Goal: Information Seeking & Learning: Find specific fact

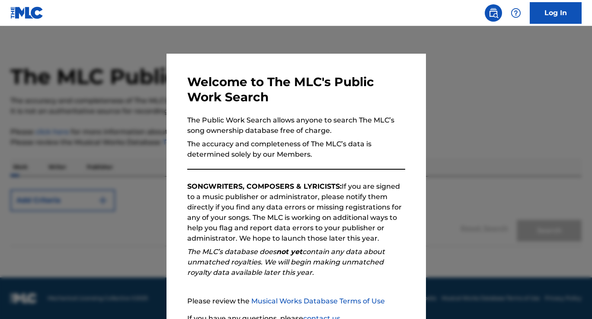
scroll to position [77, 0]
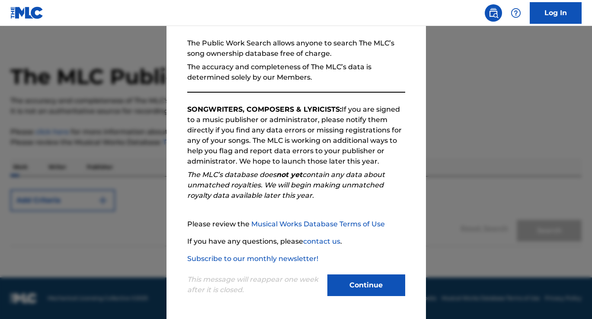
click at [381, 286] on button "Continue" at bounding box center [366, 285] width 78 height 22
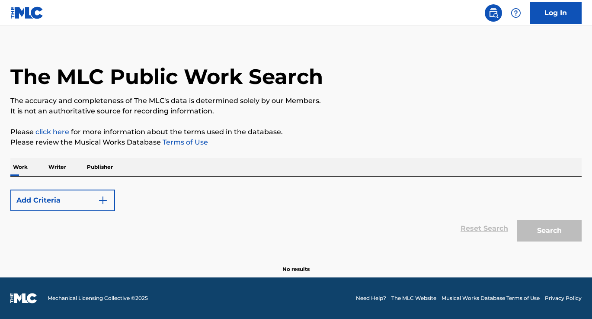
click at [63, 164] on p "Writer" at bounding box center [57, 167] width 23 height 18
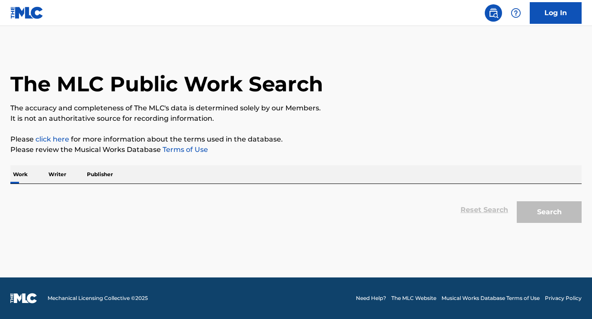
click at [23, 175] on p "Work" at bounding box center [20, 174] width 20 height 18
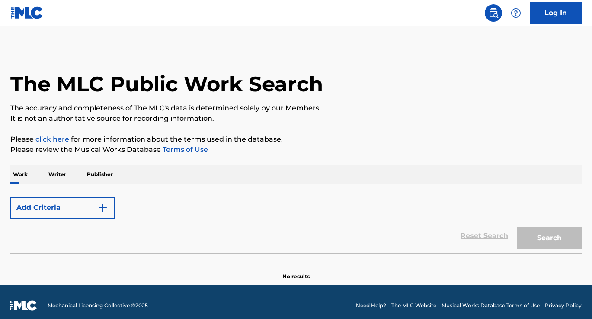
click at [59, 208] on button "Add Criteria" at bounding box center [62, 208] width 105 height 22
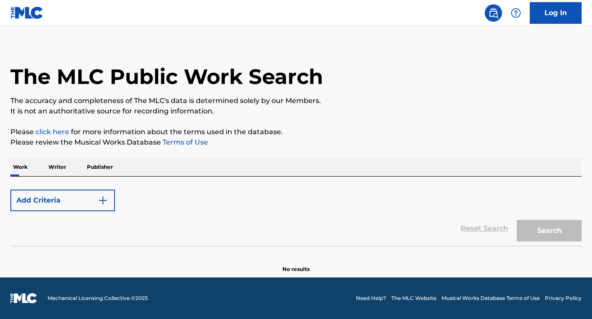
click at [106, 198] on img "Search Form" at bounding box center [103, 200] width 10 height 10
click at [103, 160] on p "Publisher" at bounding box center [99, 167] width 31 height 18
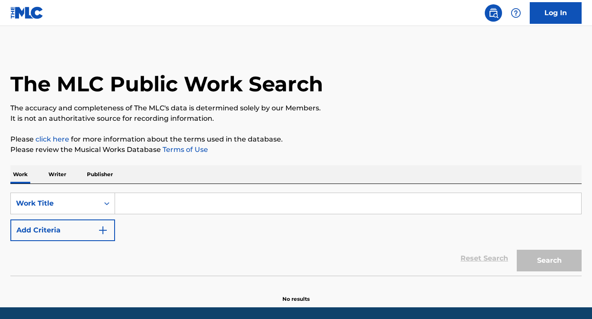
scroll to position [30, 0]
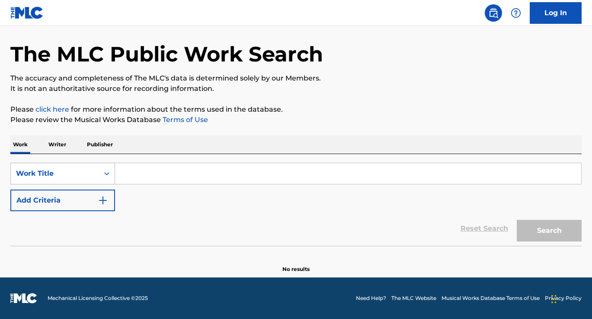
click at [96, 176] on div "Work Title" at bounding box center [55, 173] width 88 height 16
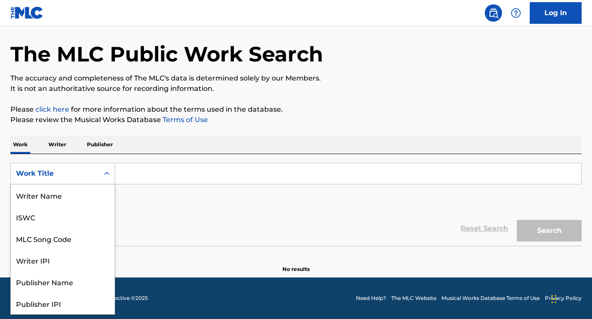
scroll to position [43, 0]
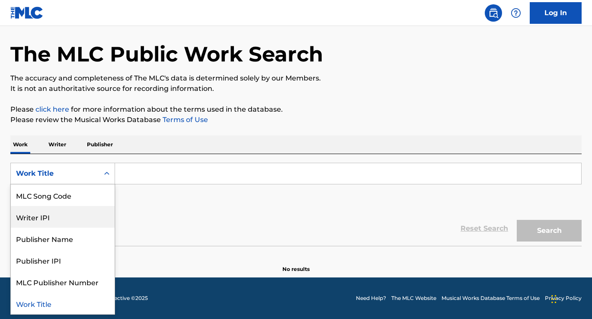
click at [70, 221] on div "Writer IPI" at bounding box center [63, 217] width 104 height 22
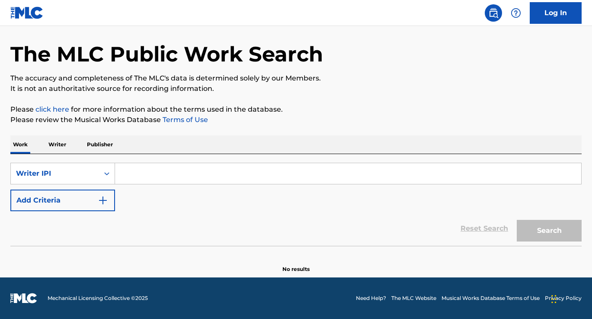
click at [146, 171] on input "Search Form" at bounding box center [348, 173] width 466 height 21
type input "01201036138"
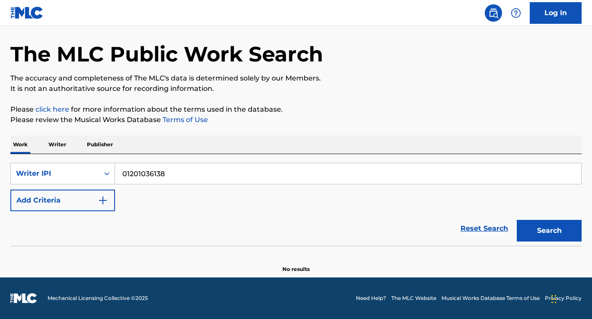
click at [536, 236] on button "Search" at bounding box center [549, 231] width 65 height 22
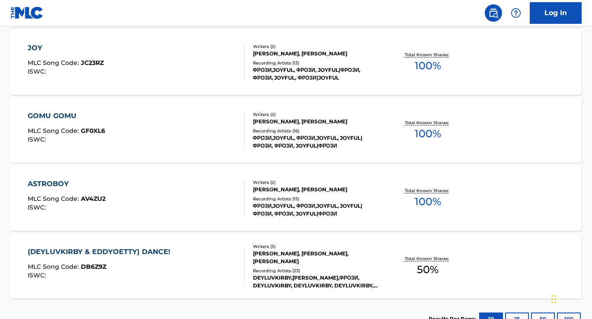
scroll to position [532, 0]
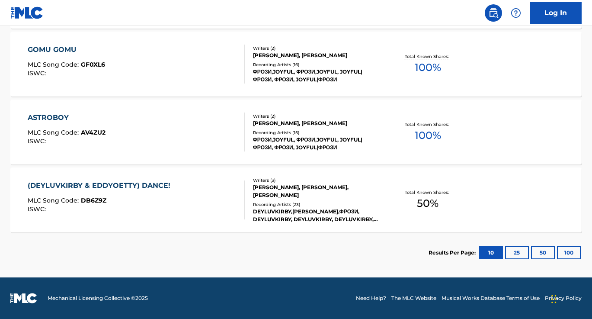
click at [508, 250] on button "25" at bounding box center [517, 252] width 24 height 13
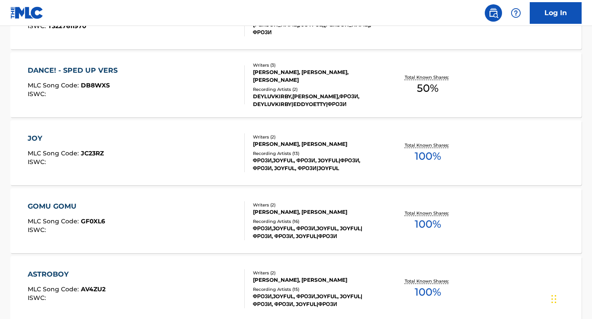
scroll to position [0, 0]
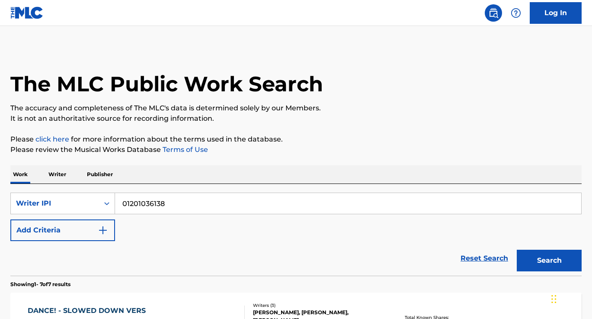
click at [243, 205] on input "01201036138" at bounding box center [348, 203] width 466 height 21
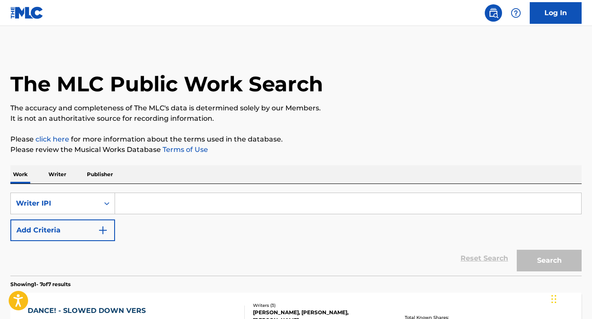
click at [243, 205] on input "Search Form" at bounding box center [348, 203] width 466 height 21
type input "01084898700"
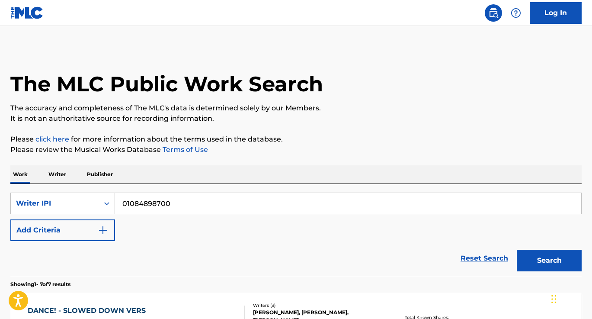
click at [517, 250] on button "Search" at bounding box center [549, 261] width 65 height 22
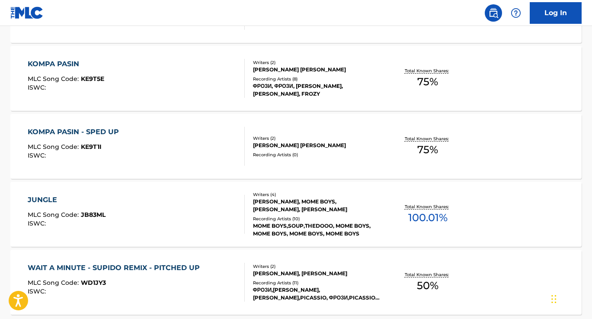
scroll to position [1759, 0]
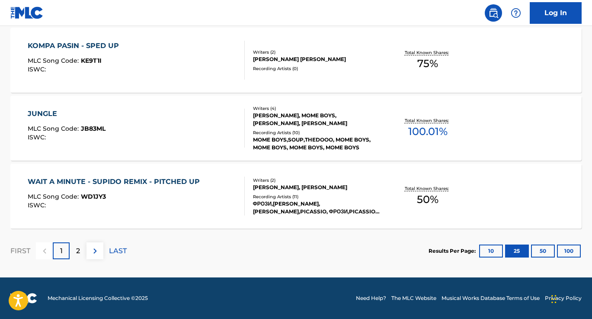
click at [535, 248] on button "50" at bounding box center [543, 250] width 24 height 13
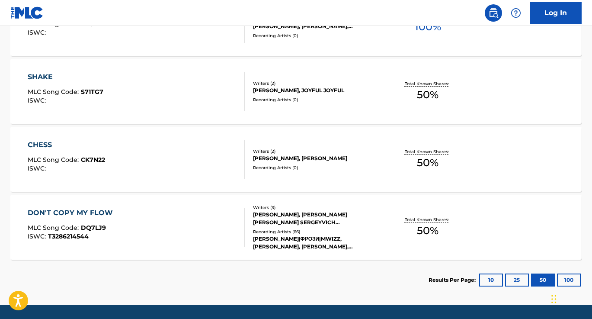
scroll to position [2298, 0]
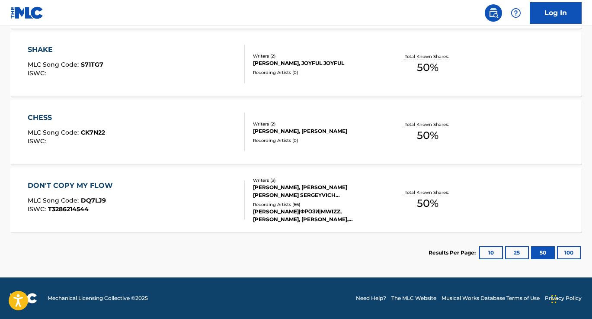
click at [36, 113] on div "CHESS" at bounding box center [66, 117] width 77 height 10
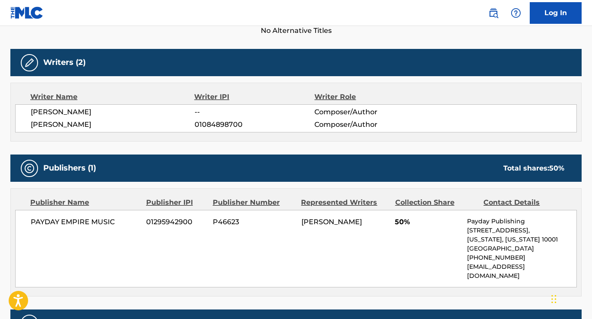
scroll to position [253, 0]
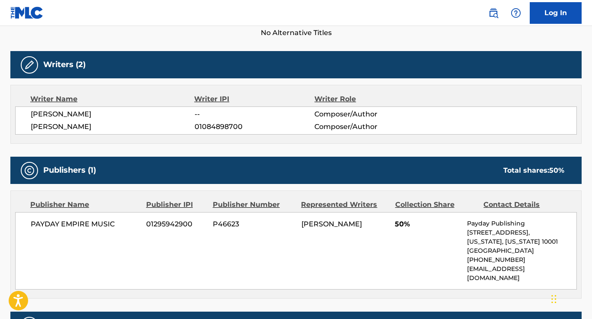
drag, startPoint x: 121, startPoint y: 125, endPoint x: 27, endPoint y: 116, distance: 94.3
click at [27, 116] on div "[PERSON_NAME] -- Composer/Author [PERSON_NAME] 01084898700 Composer/Author" at bounding box center [296, 120] width 562 height 28
drag, startPoint x: 122, startPoint y: 128, endPoint x: 24, endPoint y: 115, distance: 98.9
click at [24, 115] on div "[PERSON_NAME] -- Composer/Author [PERSON_NAME] 01084898700 Composer/Author" at bounding box center [296, 120] width 562 height 28
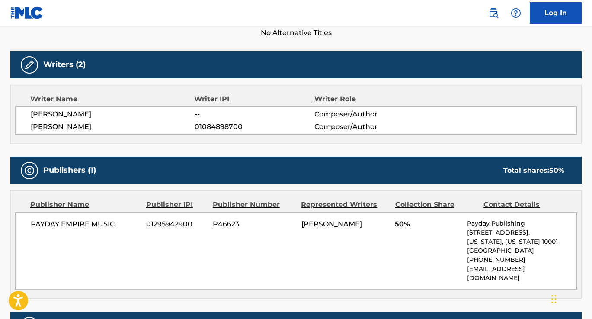
click at [37, 115] on span "[PERSON_NAME]" at bounding box center [113, 114] width 164 height 10
